Goal: Information Seeking & Learning: Learn about a topic

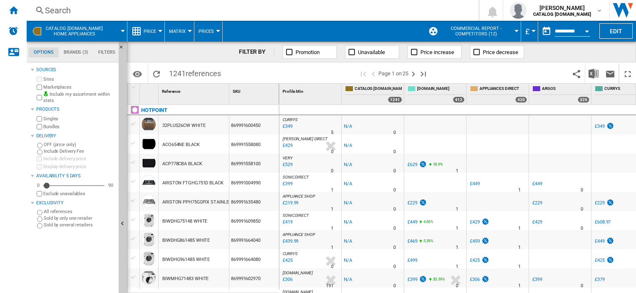
click at [82, 11] on div "Search" at bounding box center [251, 11] width 412 height 12
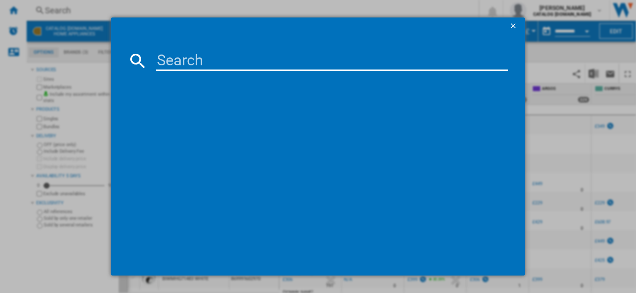
click at [178, 57] on input at bounding box center [331, 61] width 351 height 20
paste input "HO235HX"
type input "HO235HX"
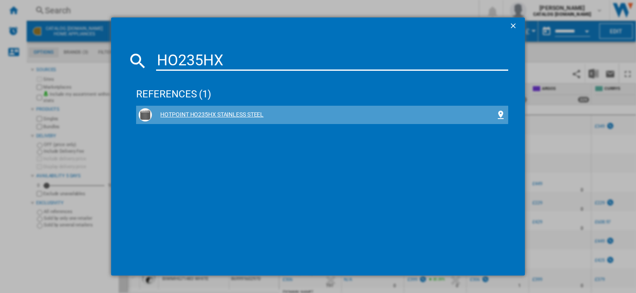
click at [196, 113] on div "HOTPOINT HO235HX STAINLESS STEEL" at bounding box center [323, 115] width 343 height 8
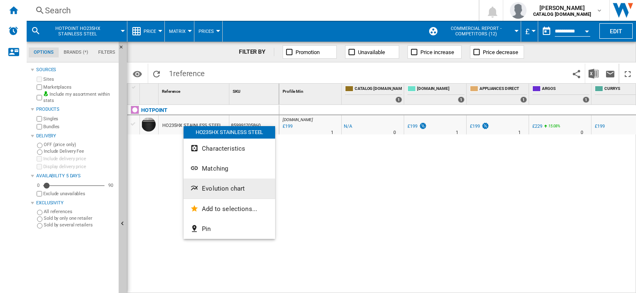
click at [221, 191] on span "Evolution chart" at bounding box center [223, 188] width 43 height 7
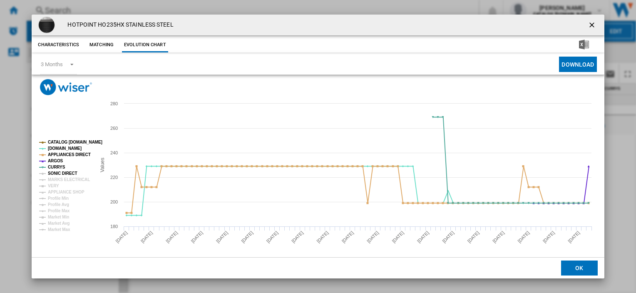
click at [71, 171] on tspan "SONIC DIRECT" at bounding box center [62, 173] width 29 height 5
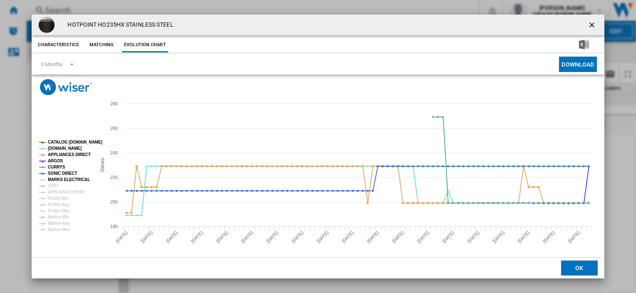
click at [68, 181] on tspan "MARKS ELECTRICAL" at bounding box center [69, 179] width 42 height 5
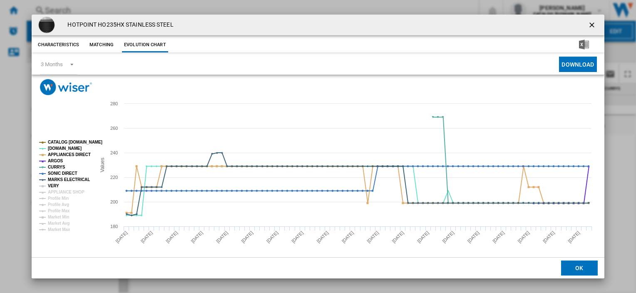
click at [54, 185] on tspan "VERY" at bounding box center [53, 185] width 11 height 5
click at [58, 191] on tspan "APPLIANCE SHOP" at bounding box center [66, 192] width 37 height 5
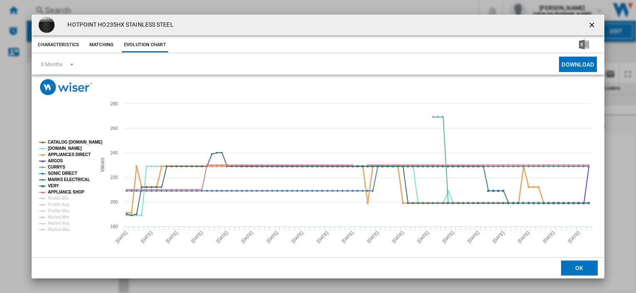
click at [60, 155] on tspan "APPLIANCES DIRECT" at bounding box center [69, 154] width 43 height 5
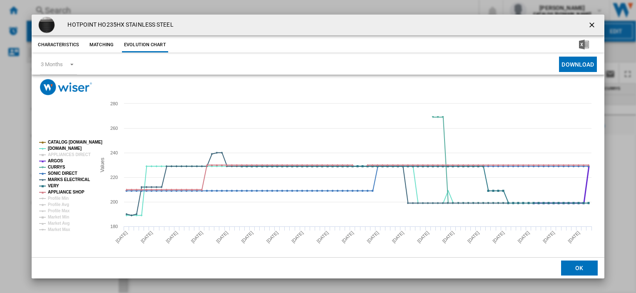
click at [55, 160] on tspan "ARGOS" at bounding box center [55, 160] width 15 height 5
click at [55, 168] on tspan "CURRYS" at bounding box center [56, 167] width 17 height 5
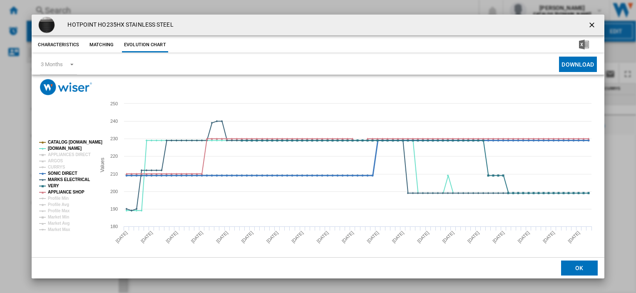
click at [57, 172] on tspan "SONIC DIRECT" at bounding box center [62, 173] width 29 height 5
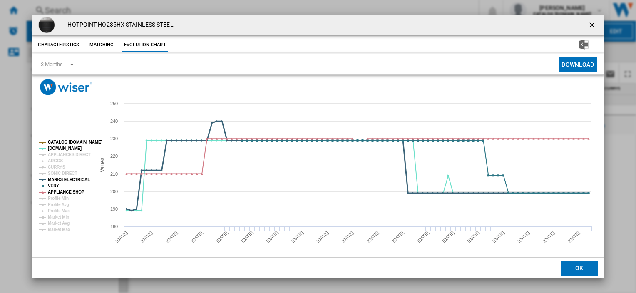
click at [59, 181] on tspan "MARKS ELECTRICAL" at bounding box center [69, 179] width 42 height 5
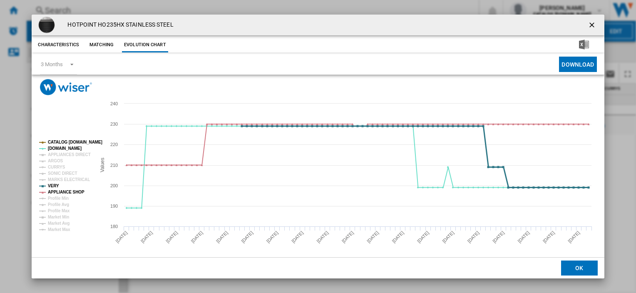
click at [52, 186] on tspan "VERY" at bounding box center [53, 185] width 11 height 5
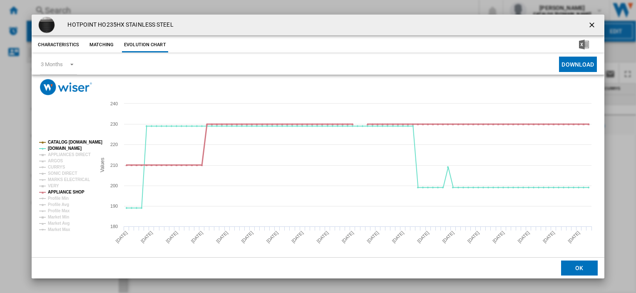
click at [52, 192] on tspan "APPLIANCE SHOP" at bounding box center [66, 192] width 37 height 5
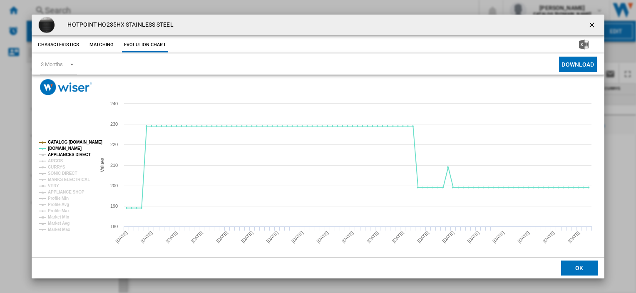
click at [60, 153] on tspan "APPLIANCES DIRECT" at bounding box center [69, 154] width 43 height 5
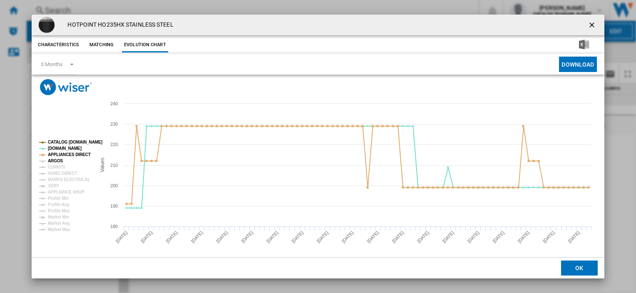
click at [55, 161] on tspan "ARGOS" at bounding box center [55, 160] width 15 height 5
click at [57, 168] on tspan "CURRYS" at bounding box center [56, 167] width 17 height 5
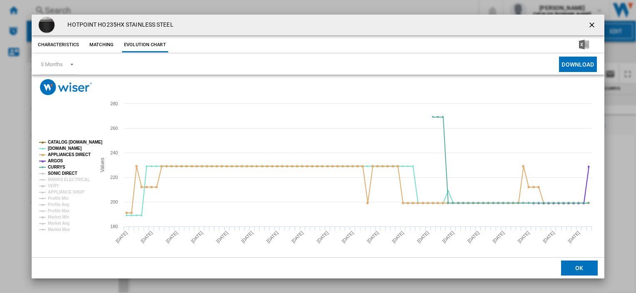
click at [65, 175] on tspan "SONIC DIRECT" at bounding box center [62, 173] width 29 height 5
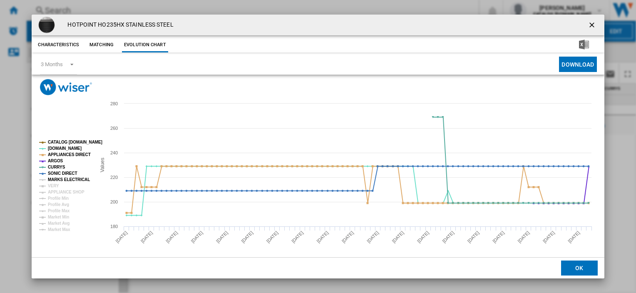
click at [68, 179] on tspan "MARKS ELECTRICAL" at bounding box center [69, 179] width 42 height 5
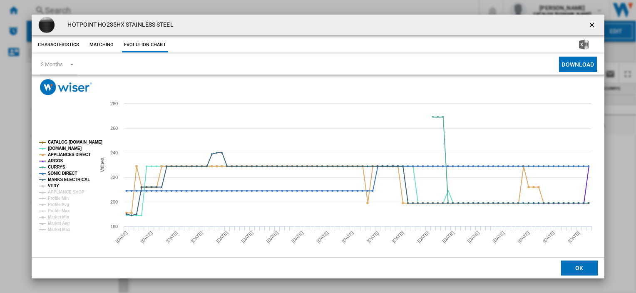
click at [53, 187] on tspan "VERY" at bounding box center [53, 185] width 11 height 5
click at [55, 192] on tspan "APPLIANCE SHOP" at bounding box center [66, 192] width 37 height 5
